Goal: Check status: Check status

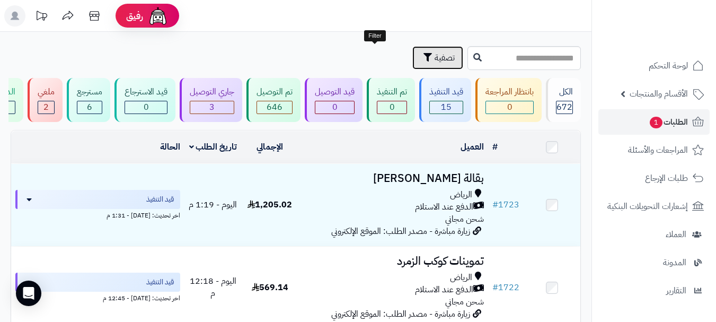
click at [412, 64] on button "تصفية" at bounding box center [437, 57] width 51 height 23
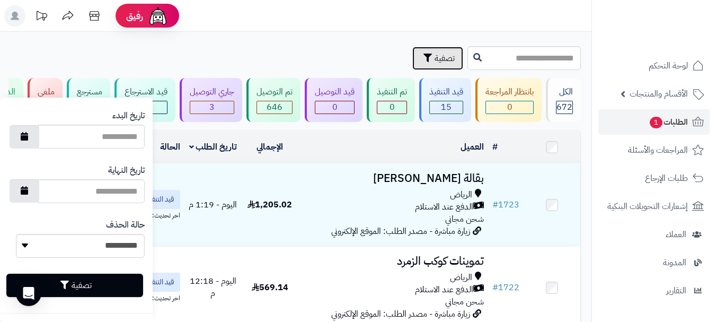
scroll to position [625, 0]
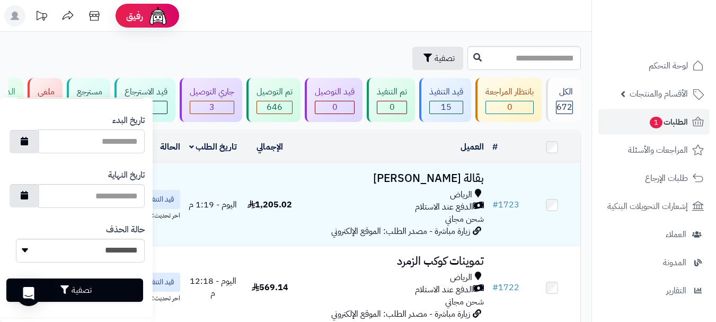
click at [63, 139] on input "تاريخ البدء" at bounding box center [91, 141] width 107 height 24
click at [28, 139] on icon "button" at bounding box center [24, 140] width 7 height 8
type input "**********"
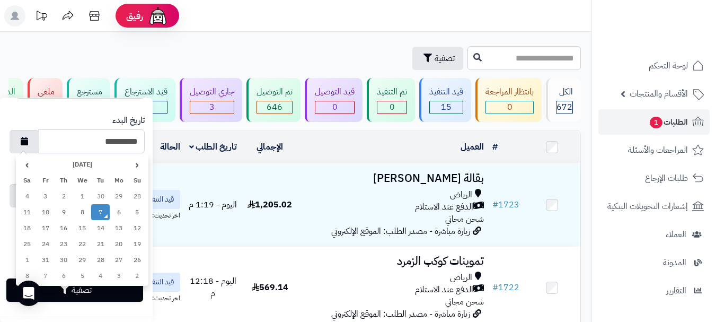
click at [99, 217] on td "7" at bounding box center [100, 212] width 19 height 16
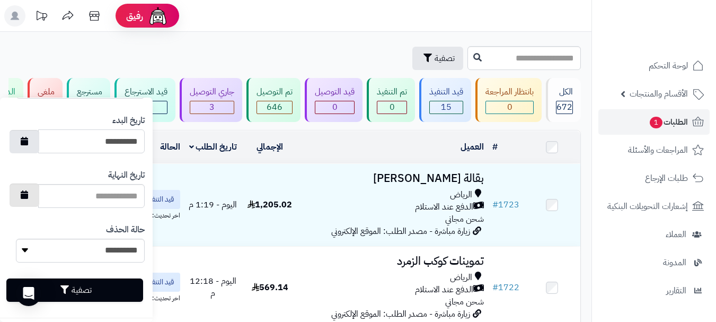
click at [39, 200] on button "button" at bounding box center [25, 194] width 30 height 23
type input "**********"
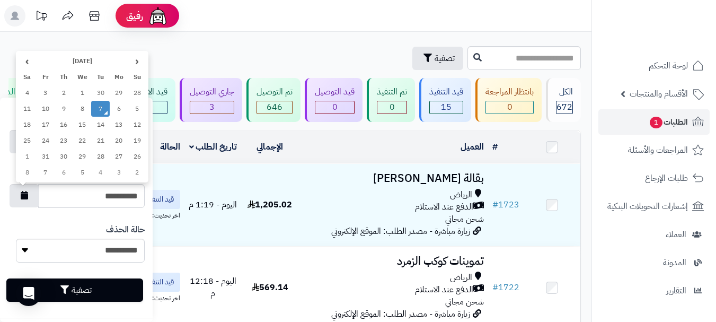
click at [100, 110] on td "7" at bounding box center [100, 109] width 19 height 16
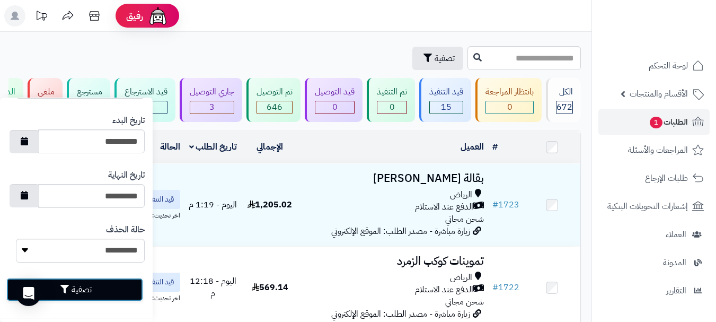
click at [94, 287] on button "تصفية" at bounding box center [74, 289] width 137 height 23
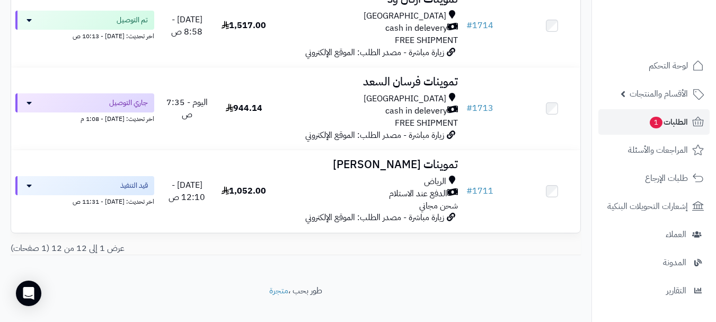
scroll to position [954, 0]
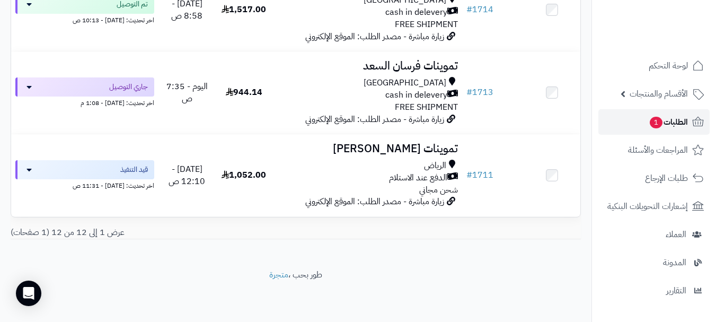
click at [684, 120] on span "الطلبات 1" at bounding box center [668, 121] width 39 height 15
